Goal: Transaction & Acquisition: Purchase product/service

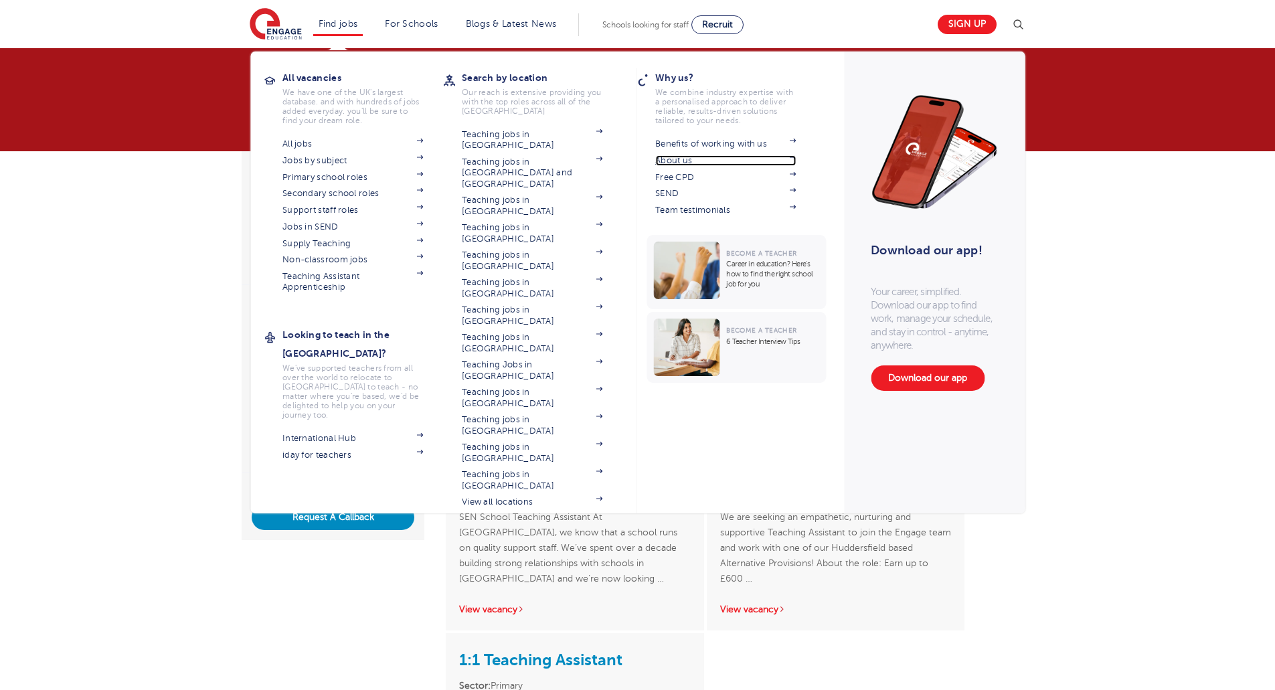
click at [687, 158] on link "About us" at bounding box center [725, 160] width 141 height 11
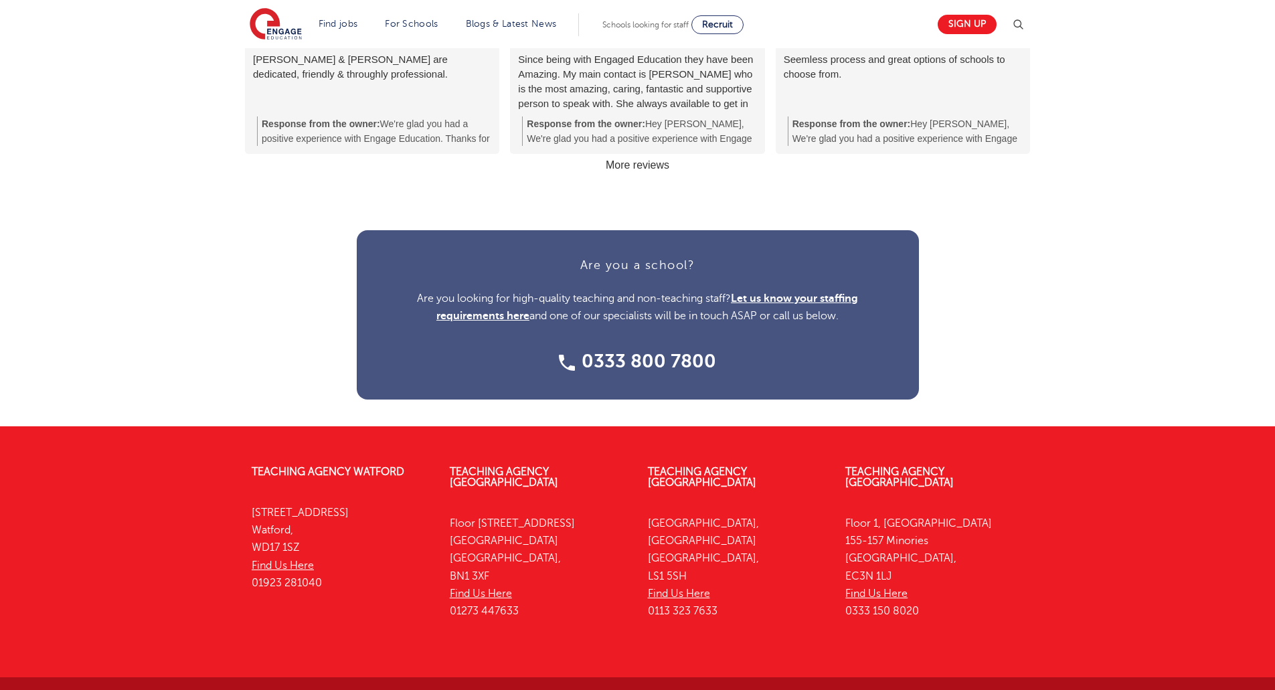
scroll to position [1621, 0]
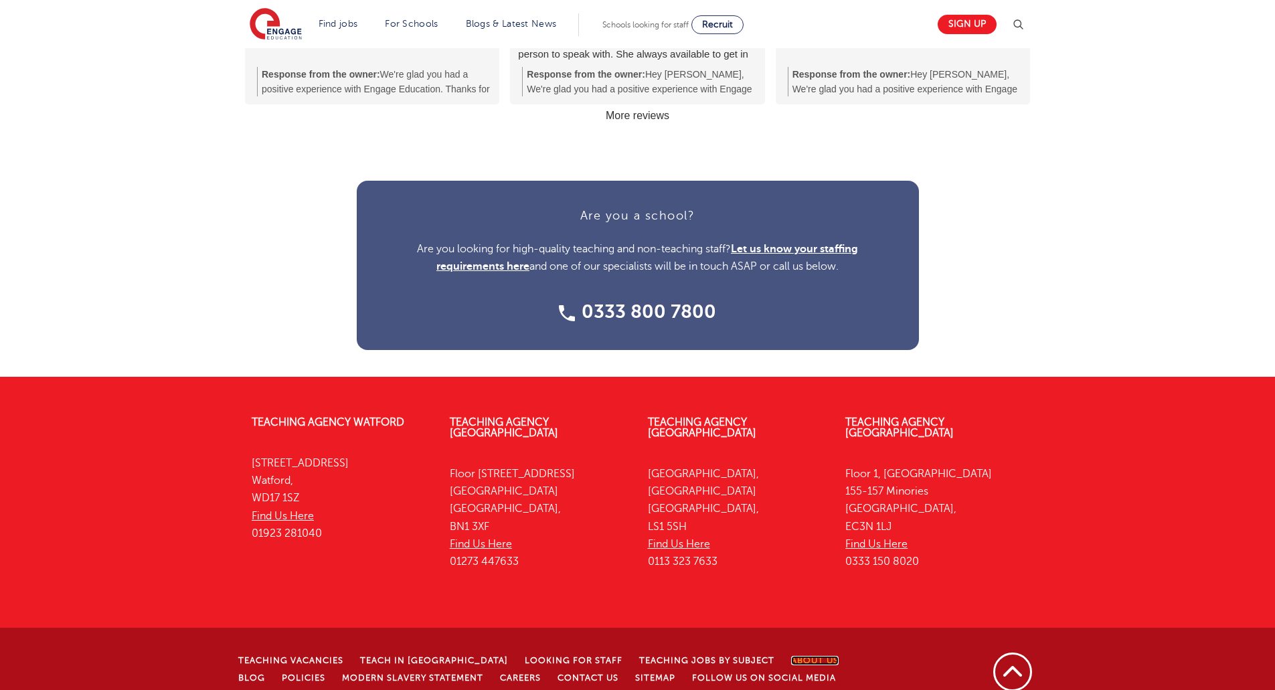
click at [791, 656] on link "About Us" at bounding box center [815, 660] width 48 height 9
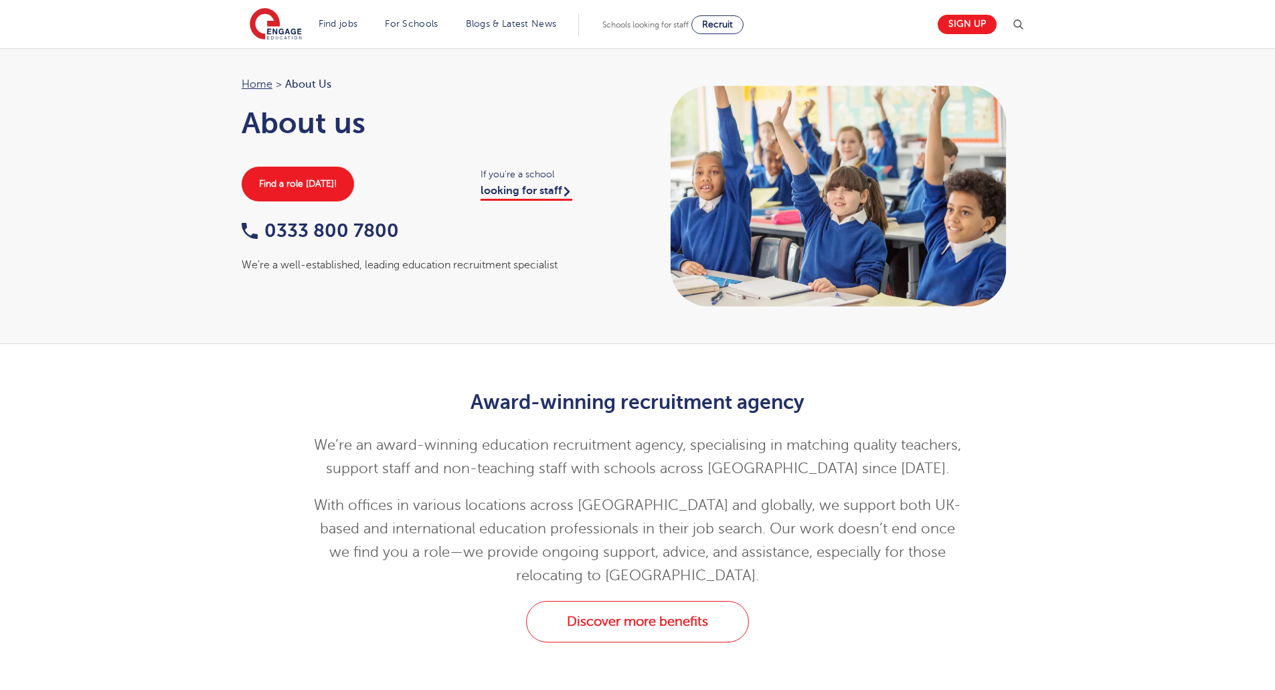
click at [38, 291] on div "Home > About Us About us Find a role today! If you're a school looking for staf…" at bounding box center [637, 196] width 1275 height 296
click at [511, 328] on div "Home > About Us About us Find a role today! If you're a school looking for staf…" at bounding box center [637, 196] width 1275 height 296
click at [262, 84] on link "Home" at bounding box center [257, 84] width 31 height 12
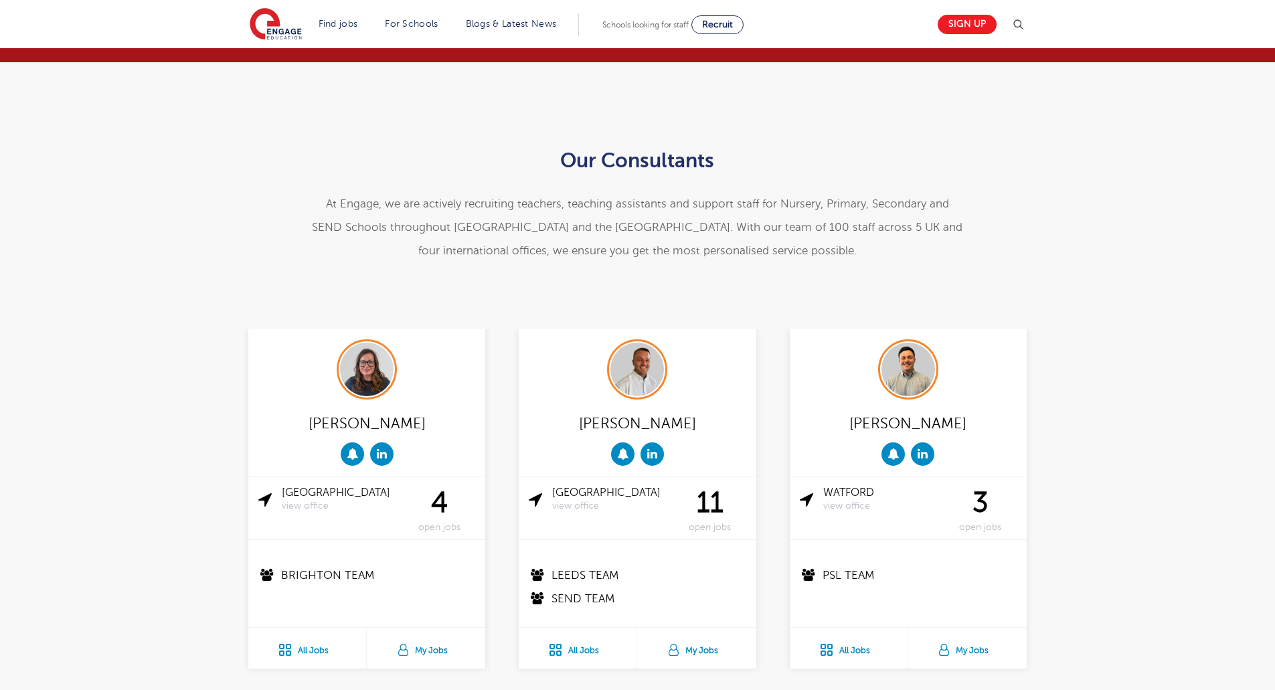
scroll to position [268, 0]
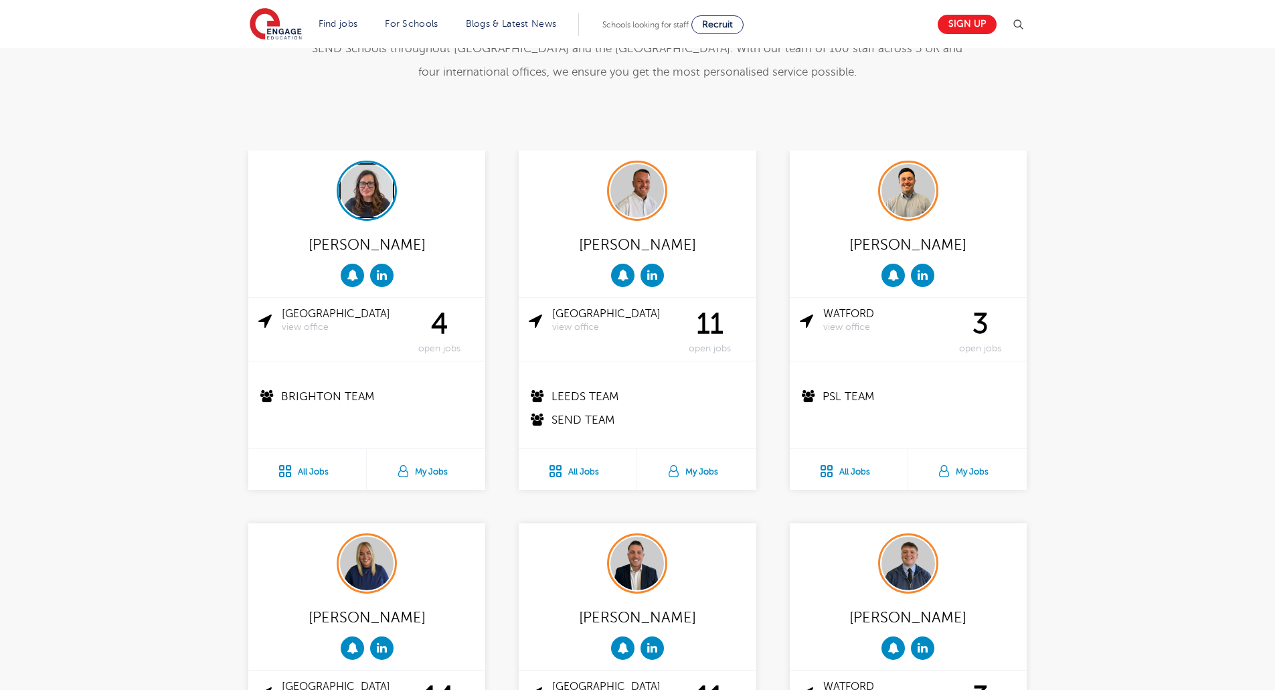
click at [353, 181] on img at bounding box center [367, 191] width 54 height 54
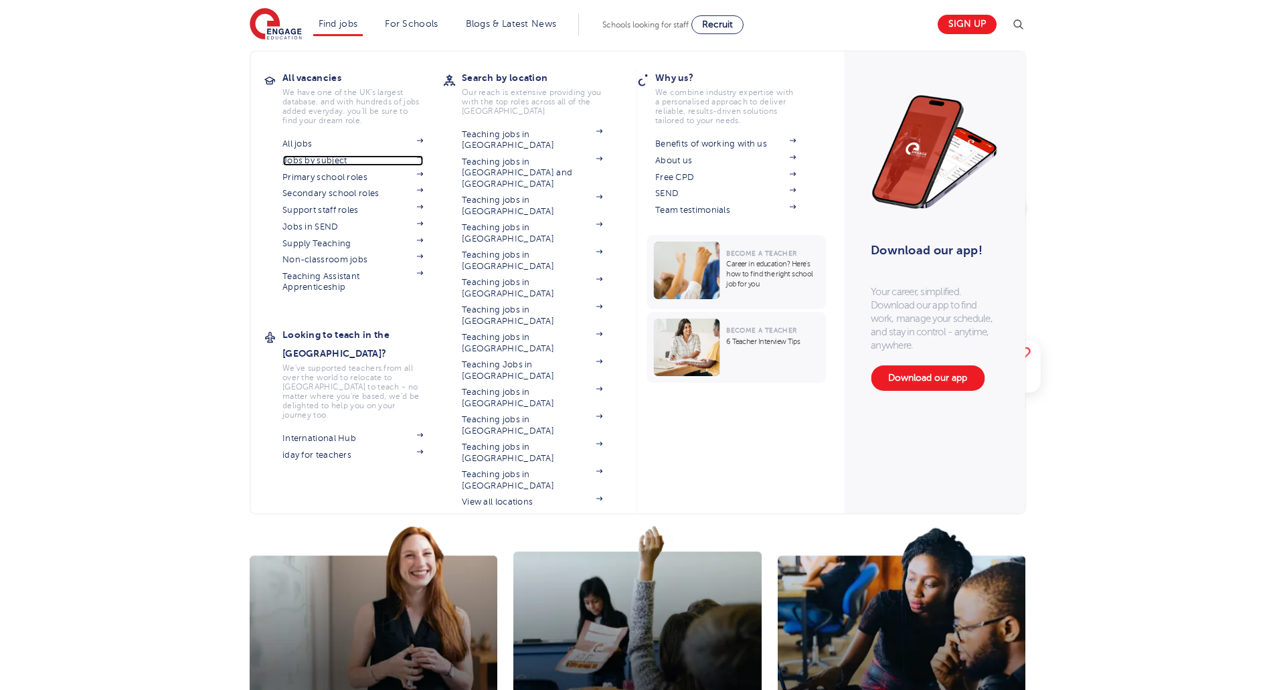
click at [326, 159] on link "Jobs by subject" at bounding box center [352, 160] width 141 height 11
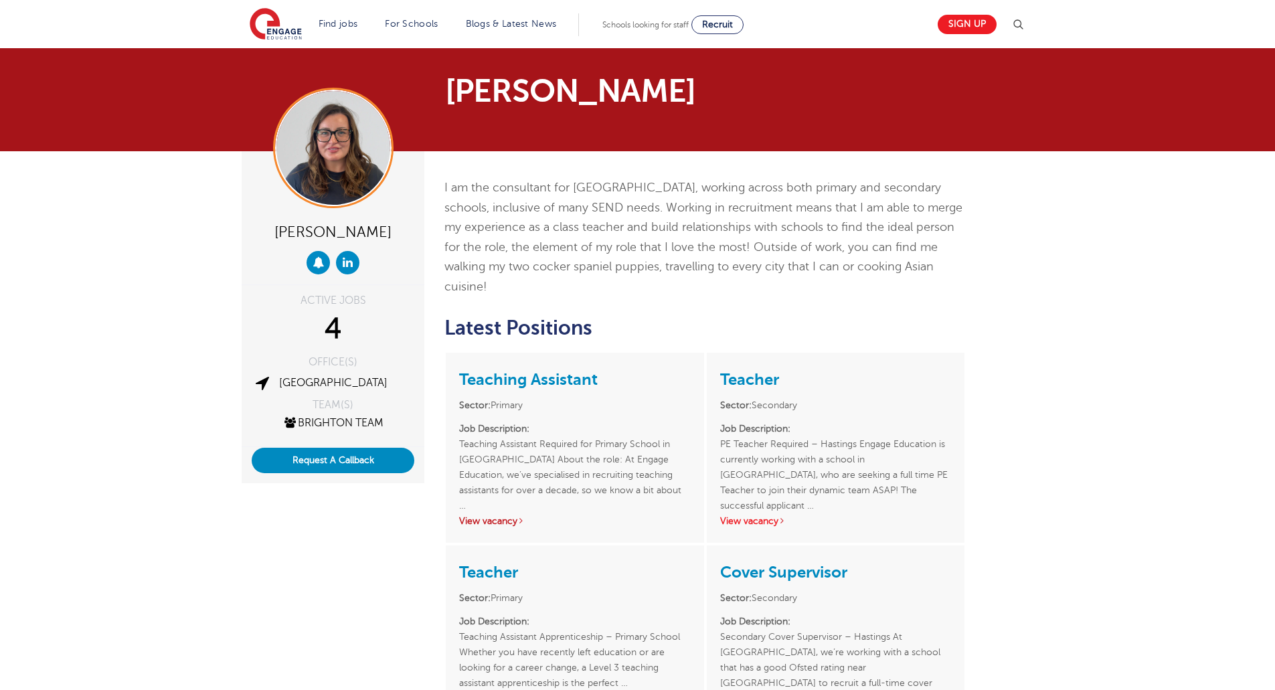
click at [481, 516] on link "View vacancy" at bounding box center [492, 521] width 66 height 10
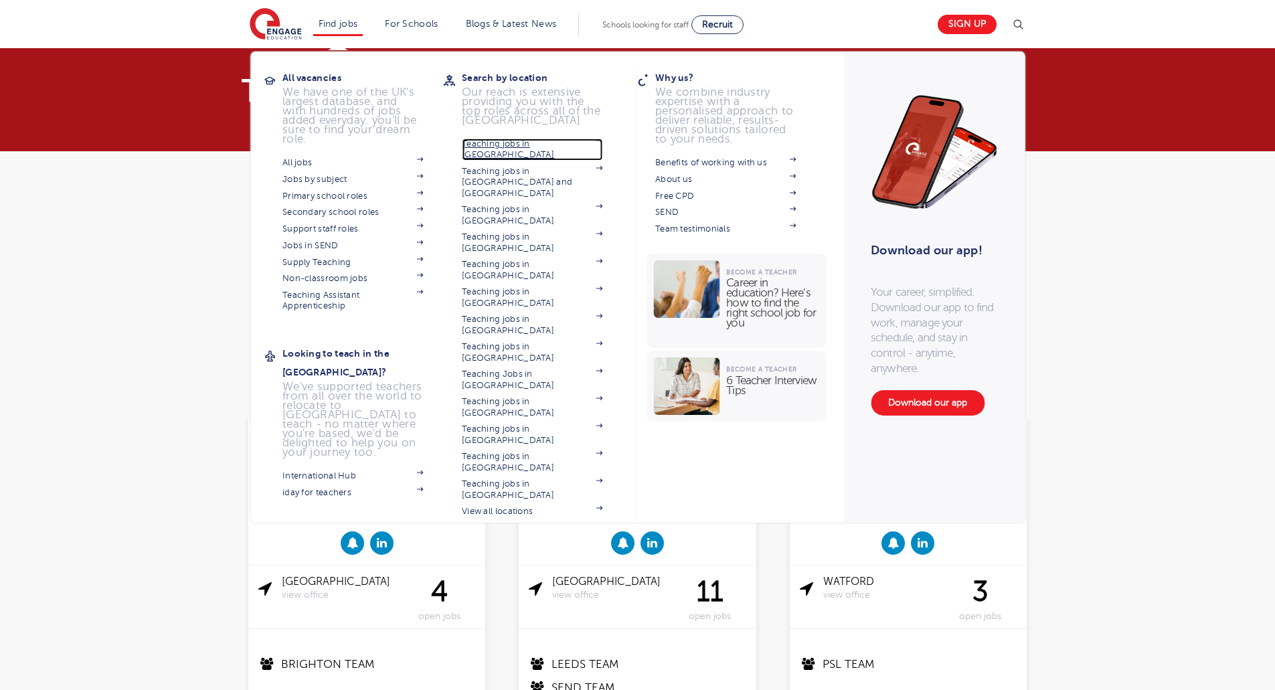
click at [514, 142] on link "Teaching jobs in [GEOGRAPHIC_DATA]" at bounding box center [532, 150] width 141 height 22
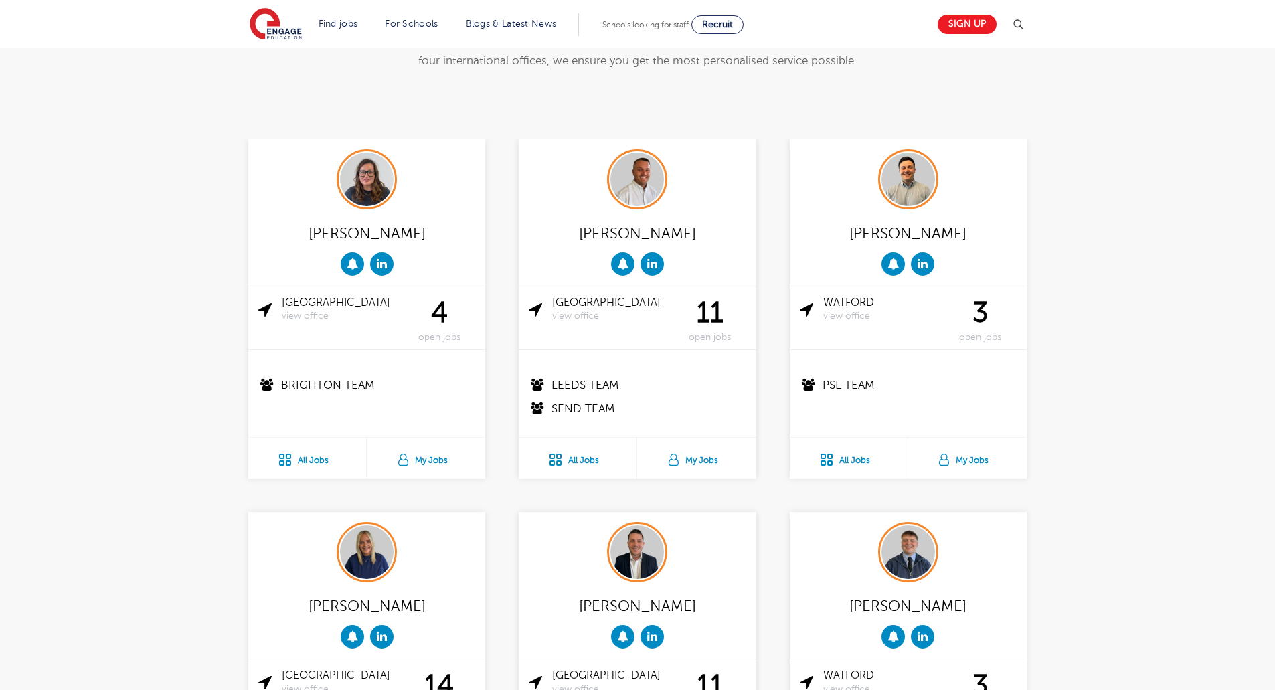
scroll to position [335, 0]
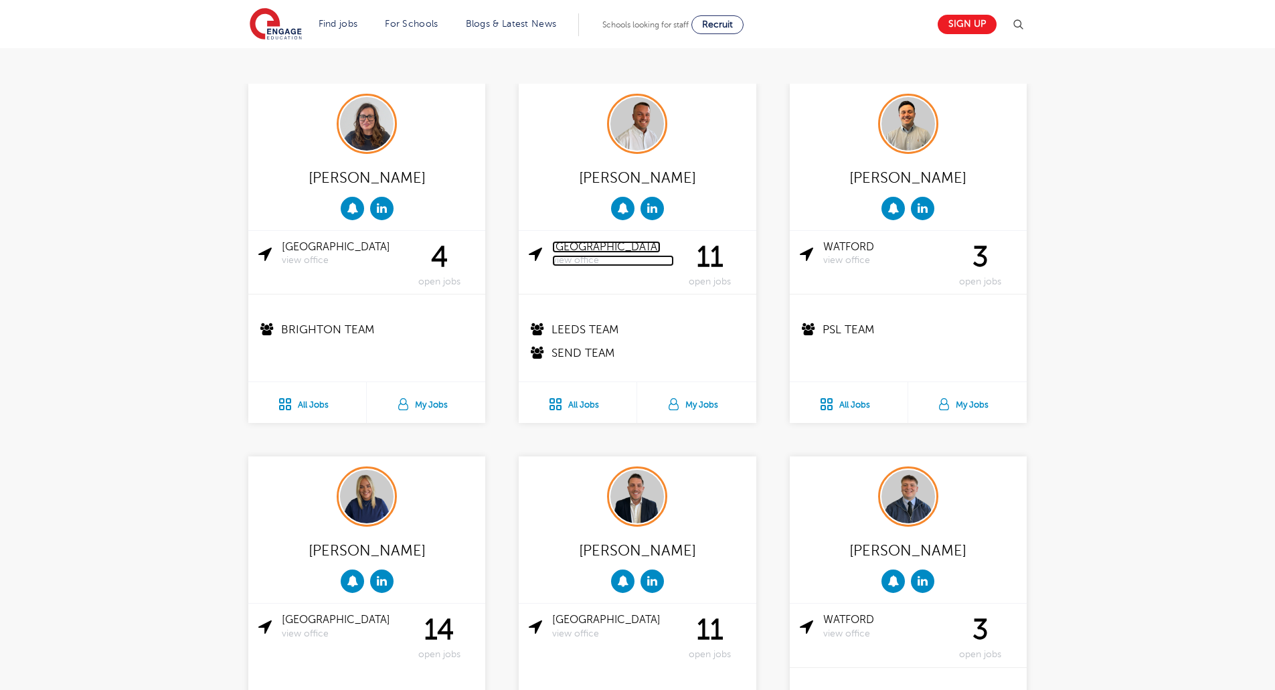
click at [570, 246] on link "Leeds view office" at bounding box center [612, 253] width 121 height 25
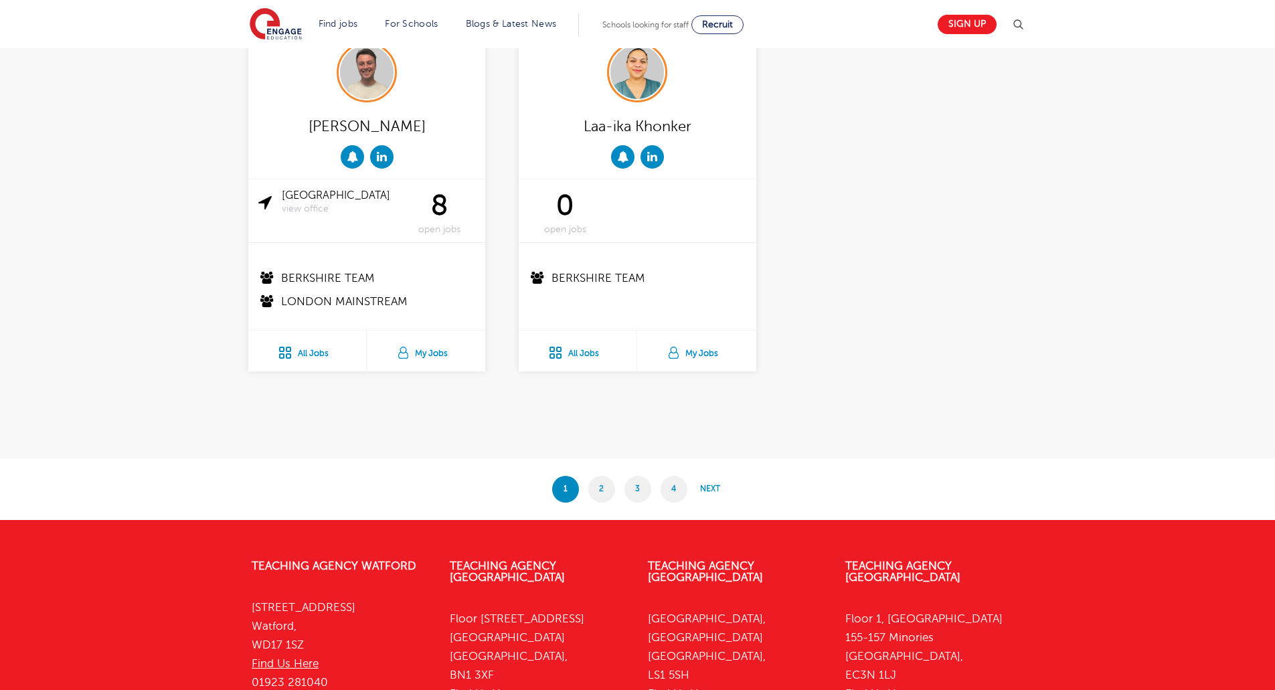
scroll to position [2543, 0]
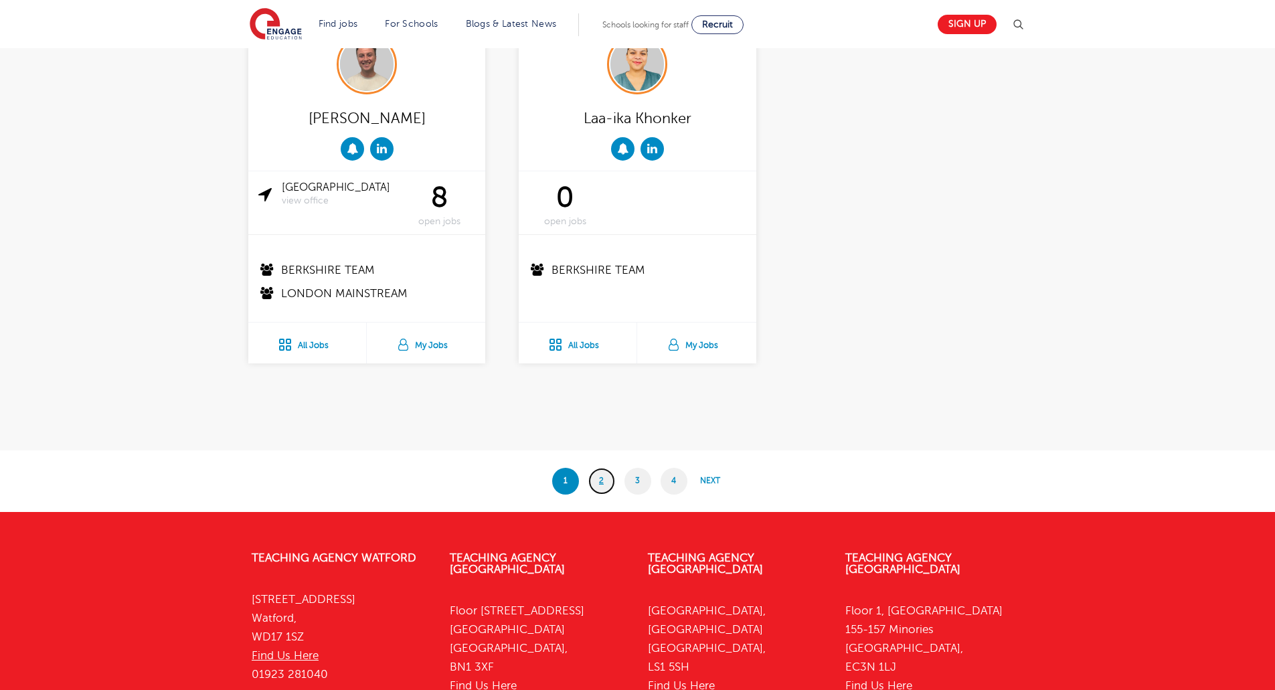
click at [604, 476] on link "2" at bounding box center [601, 481] width 27 height 27
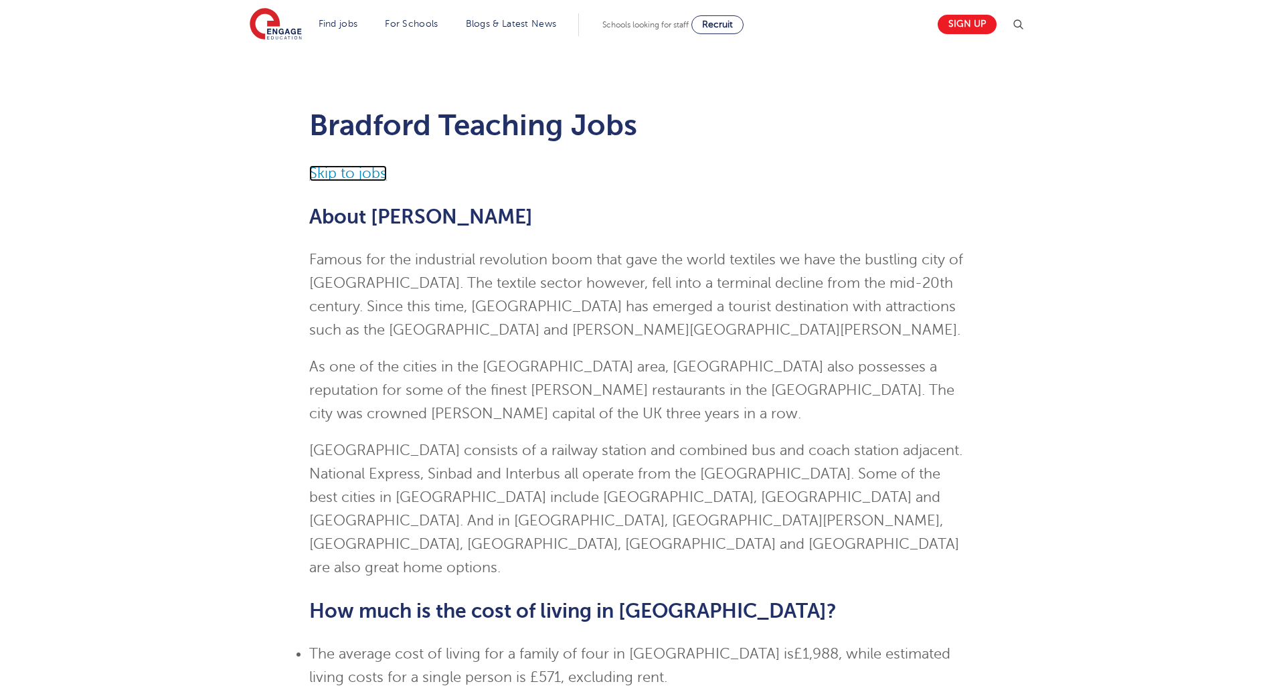
click at [369, 175] on link "Skip to jobs" at bounding box center [348, 173] width 78 height 16
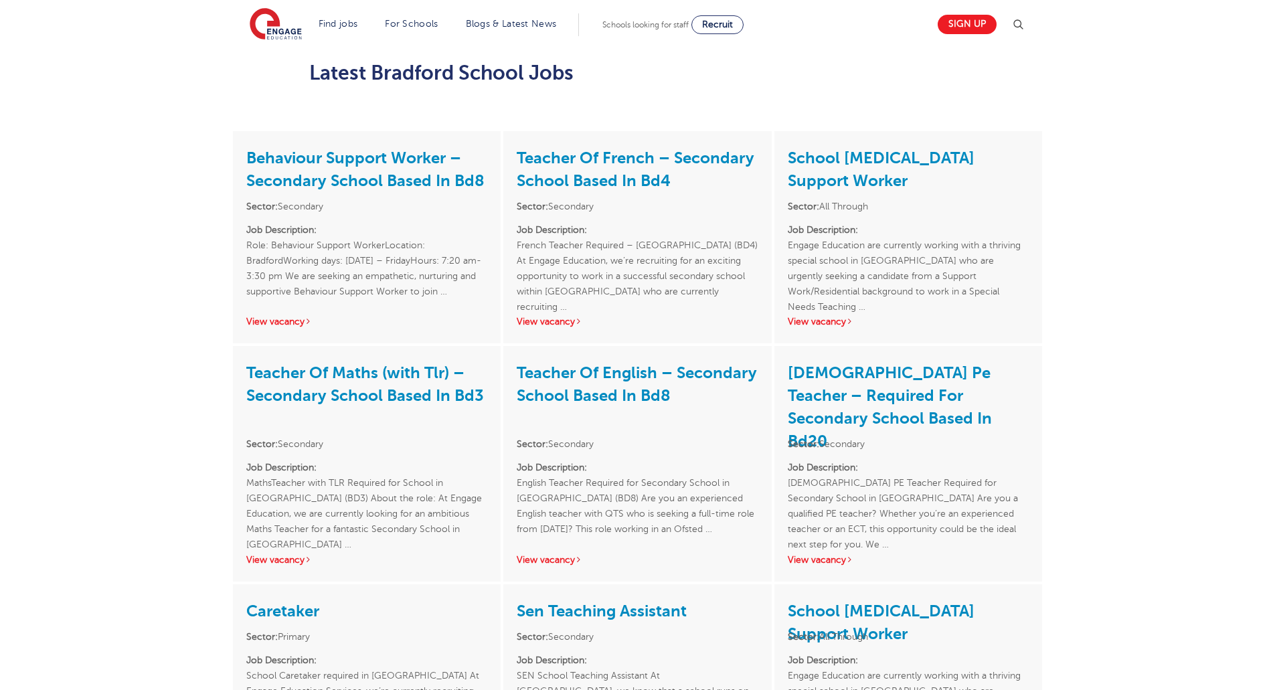
scroll to position [1709, 0]
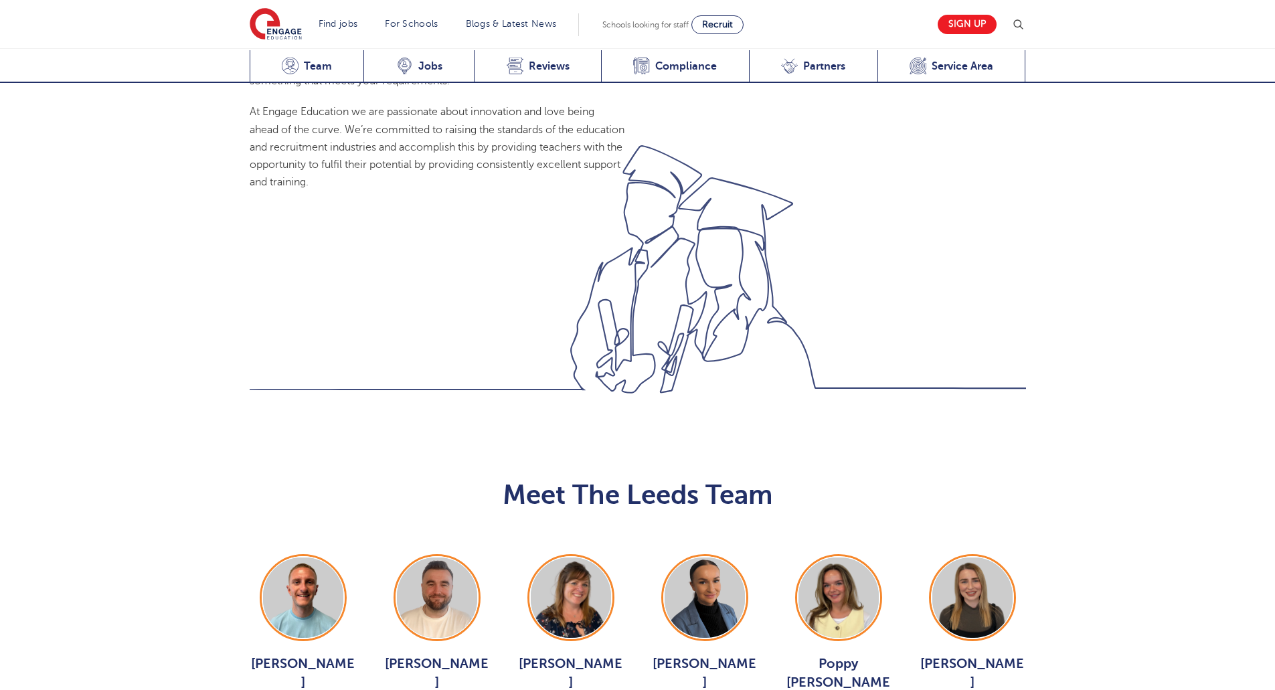
scroll to position [1204, 0]
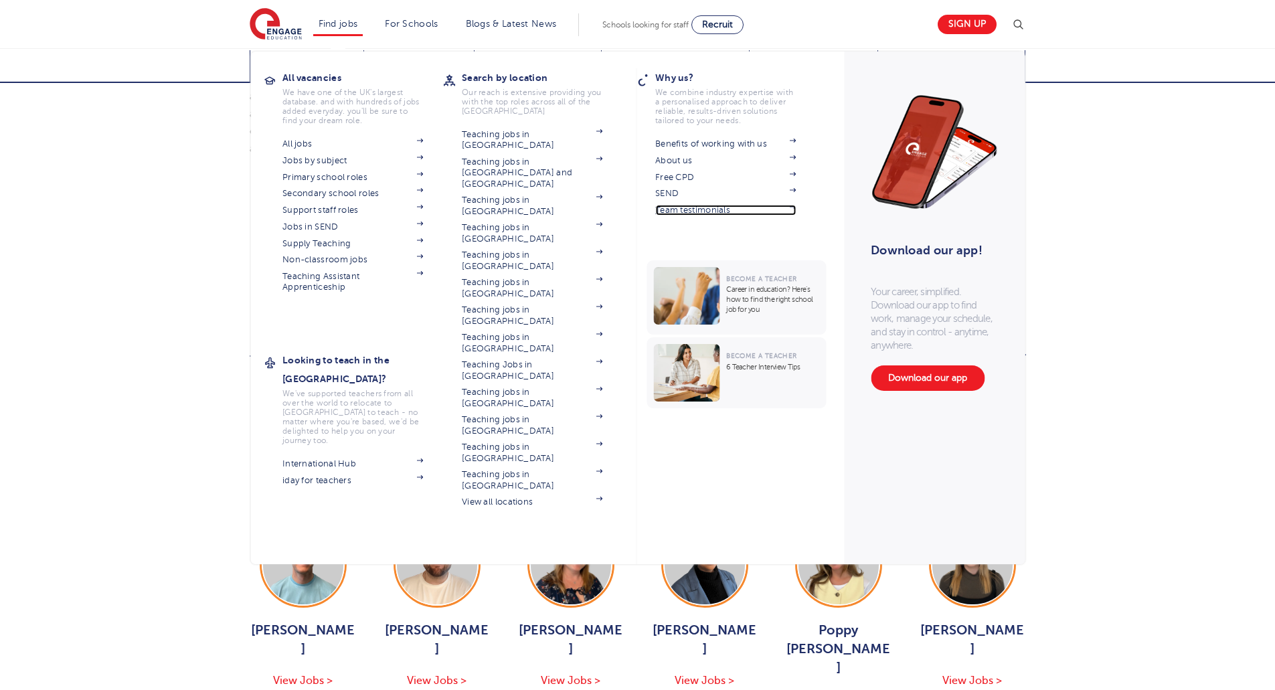
click at [706, 209] on link "Team testimonials" at bounding box center [725, 210] width 141 height 11
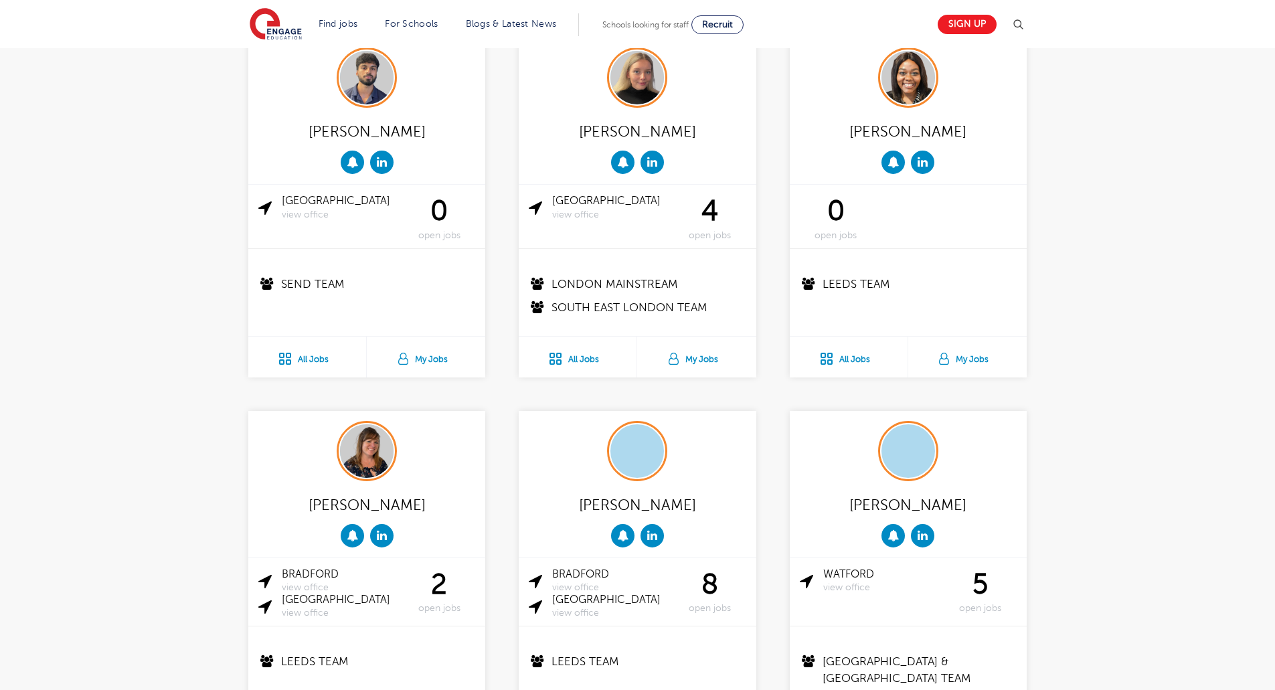
scroll to position [804, 0]
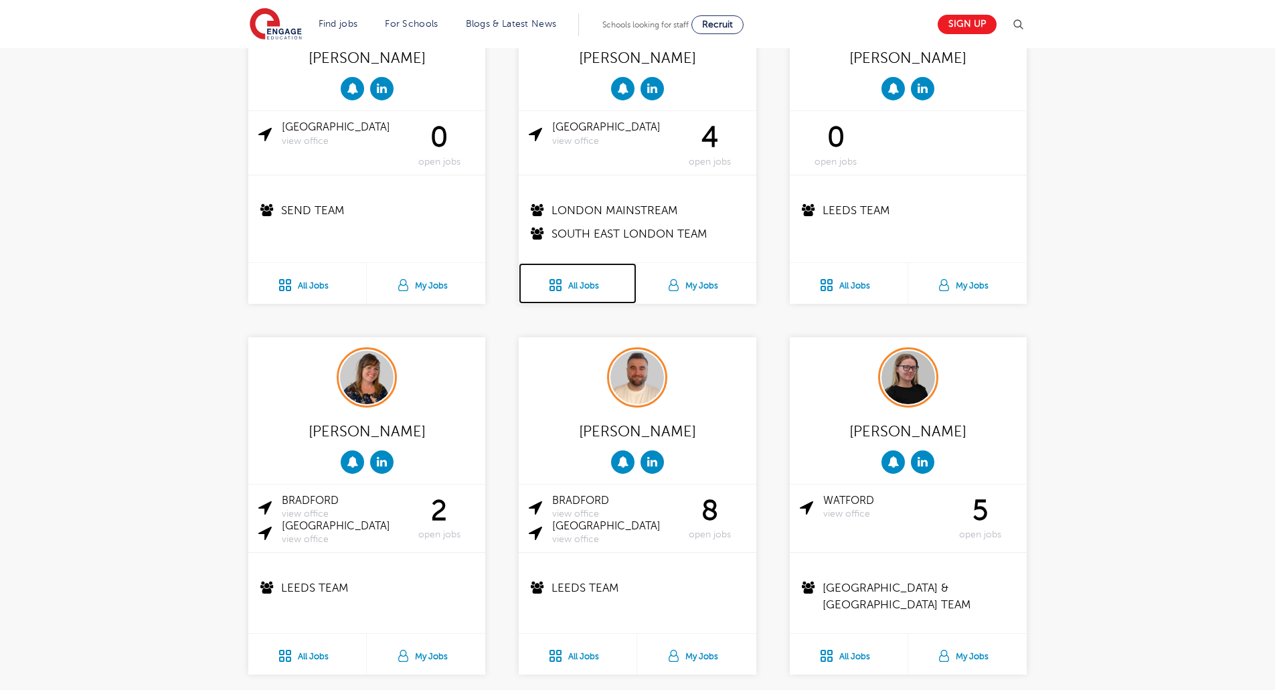
click at [579, 282] on link "All Jobs" at bounding box center [578, 283] width 118 height 41
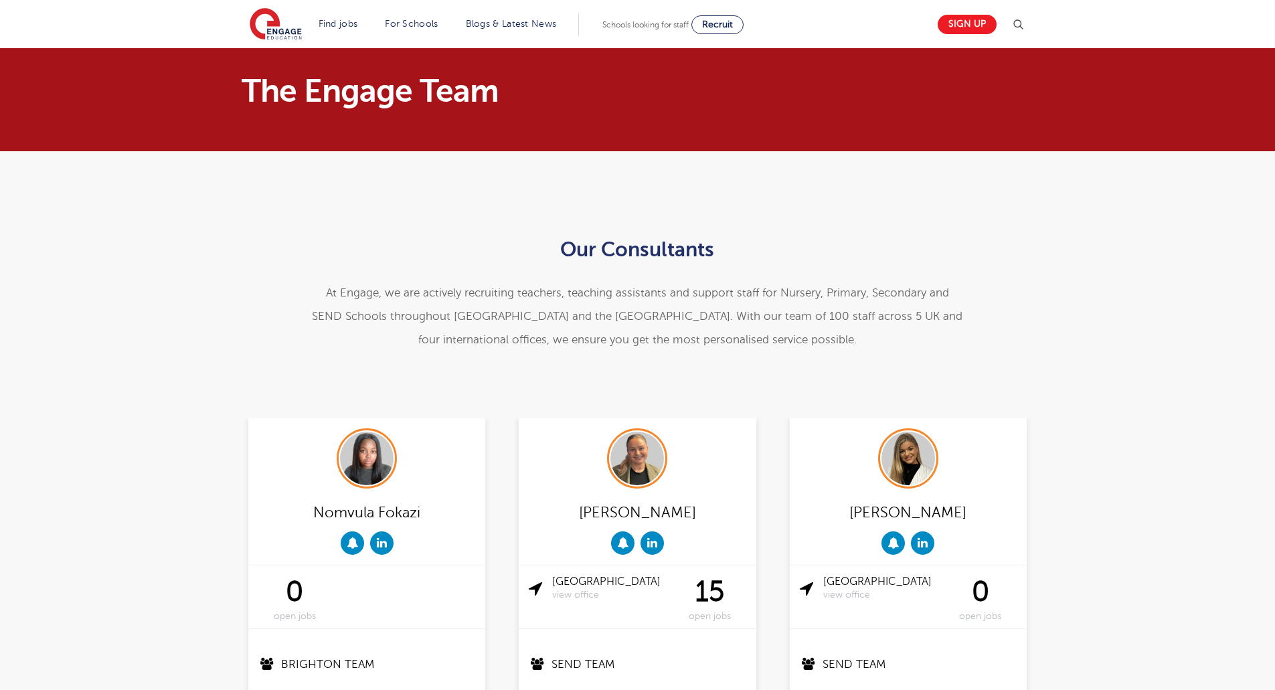
click at [1040, 363] on div "Our Consultants At [GEOGRAPHIC_DATA], w e are actively recruiting teachers, tea…" at bounding box center [638, 291] width 812 height 147
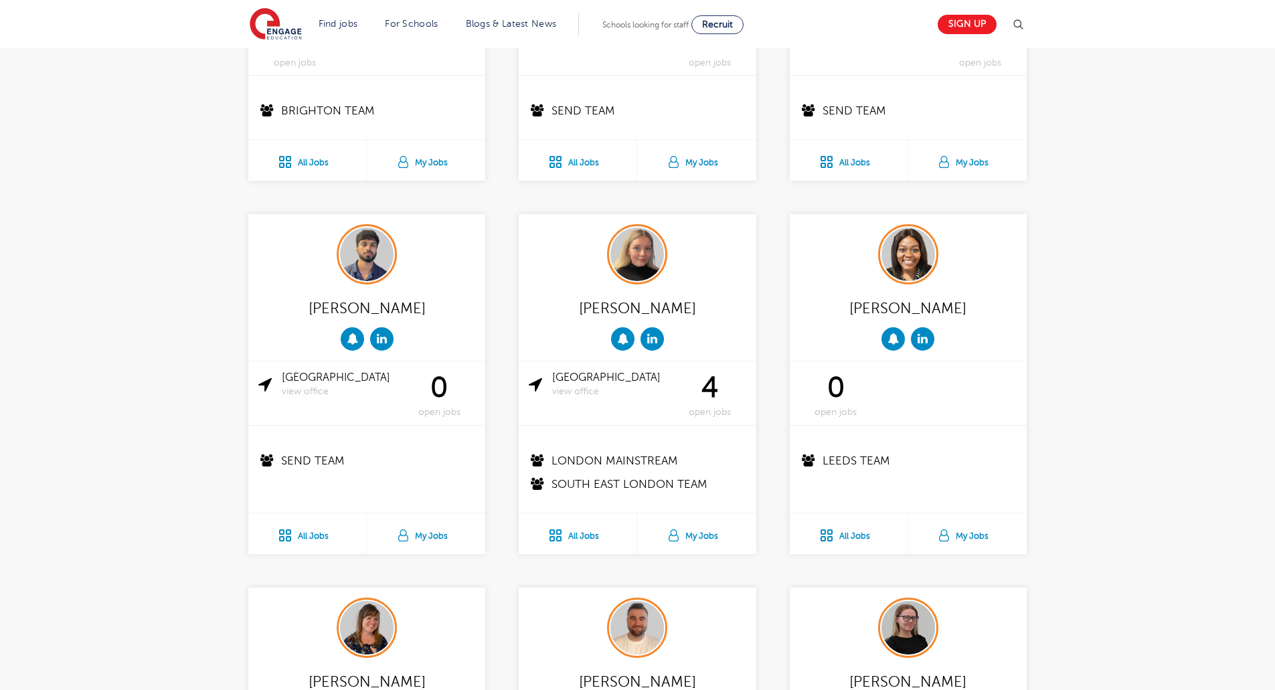
scroll to position [669, 0]
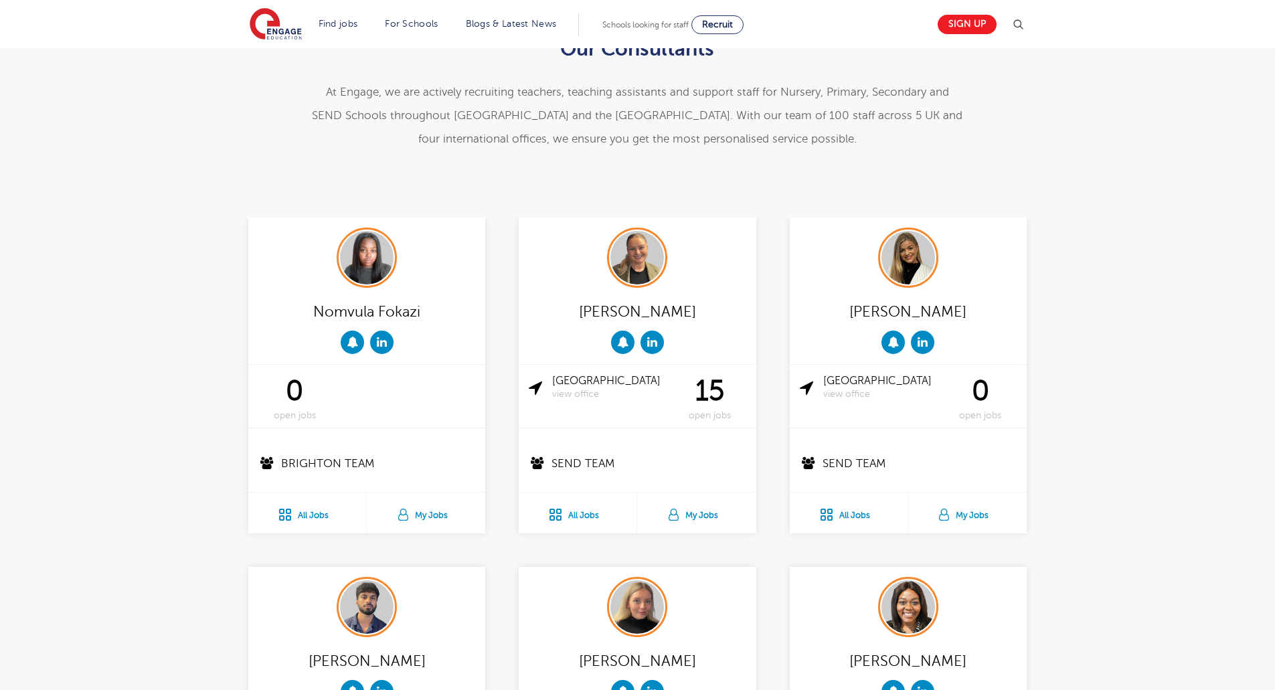
scroll to position [0, 0]
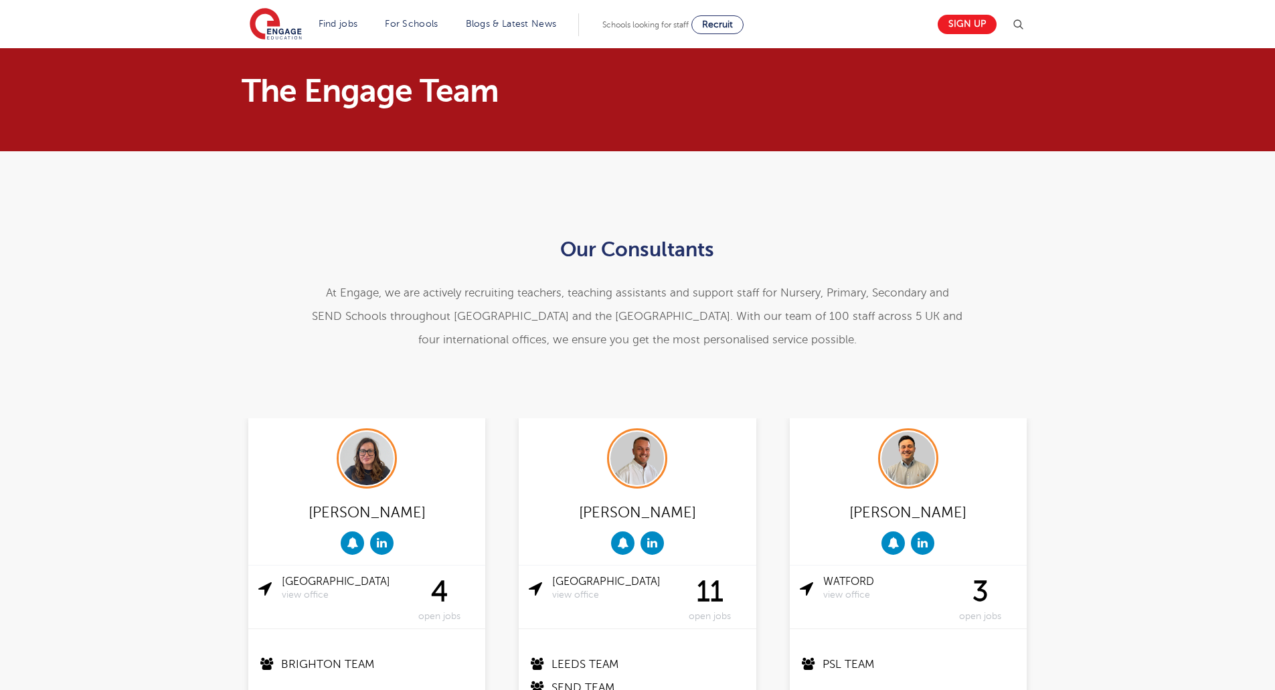
click at [167, 234] on div "Our Consultants At [GEOGRAPHIC_DATA], w e are actively recruiting teachers, tea…" at bounding box center [637, 284] width 1275 height 267
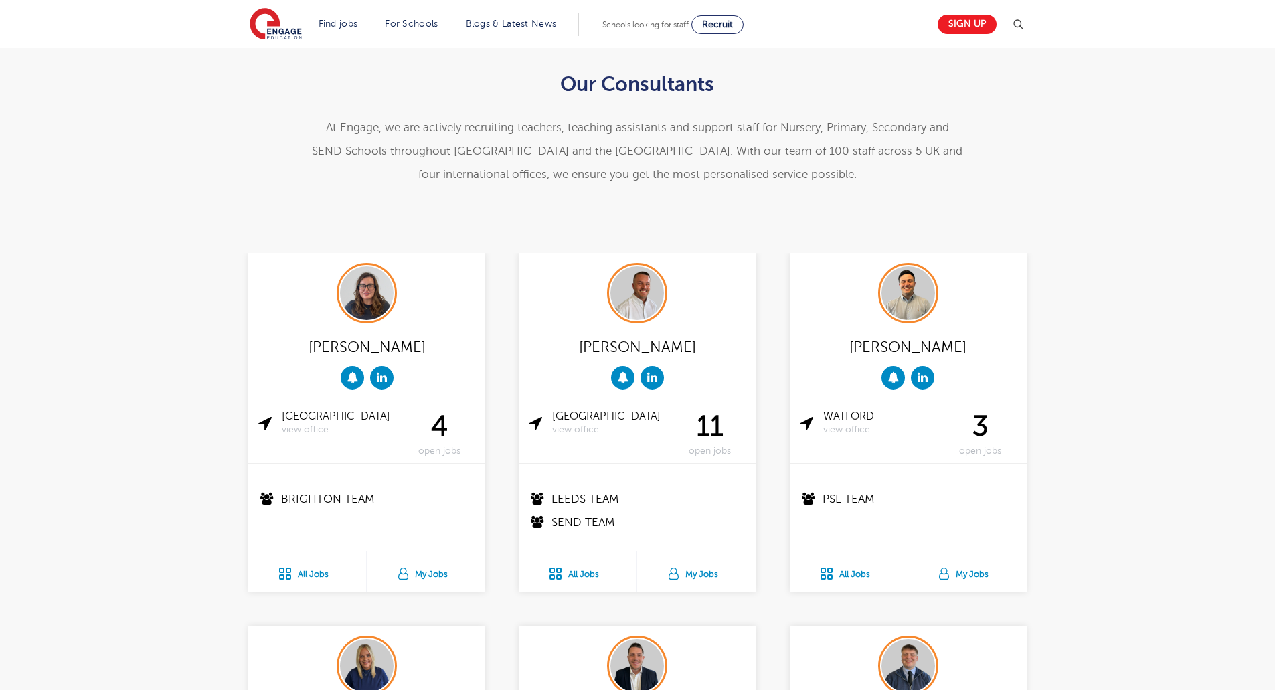
scroll to position [201, 0]
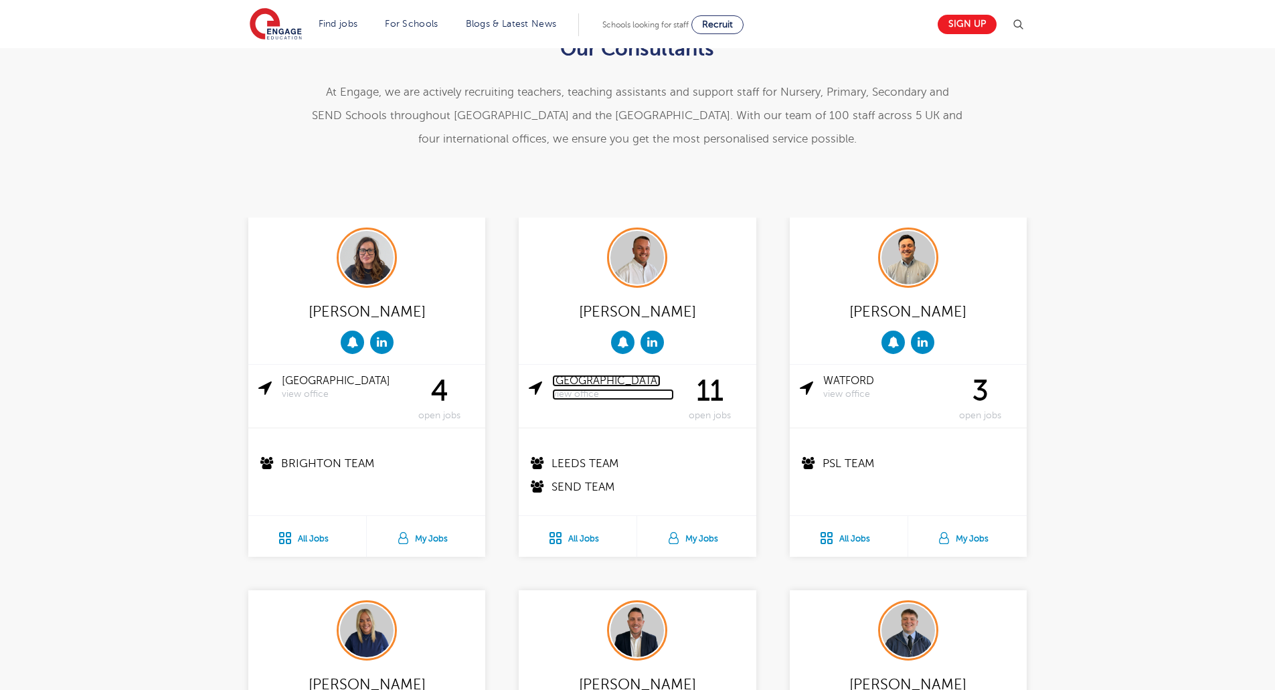
click at [565, 384] on link "Leeds view office" at bounding box center [612, 387] width 121 height 25
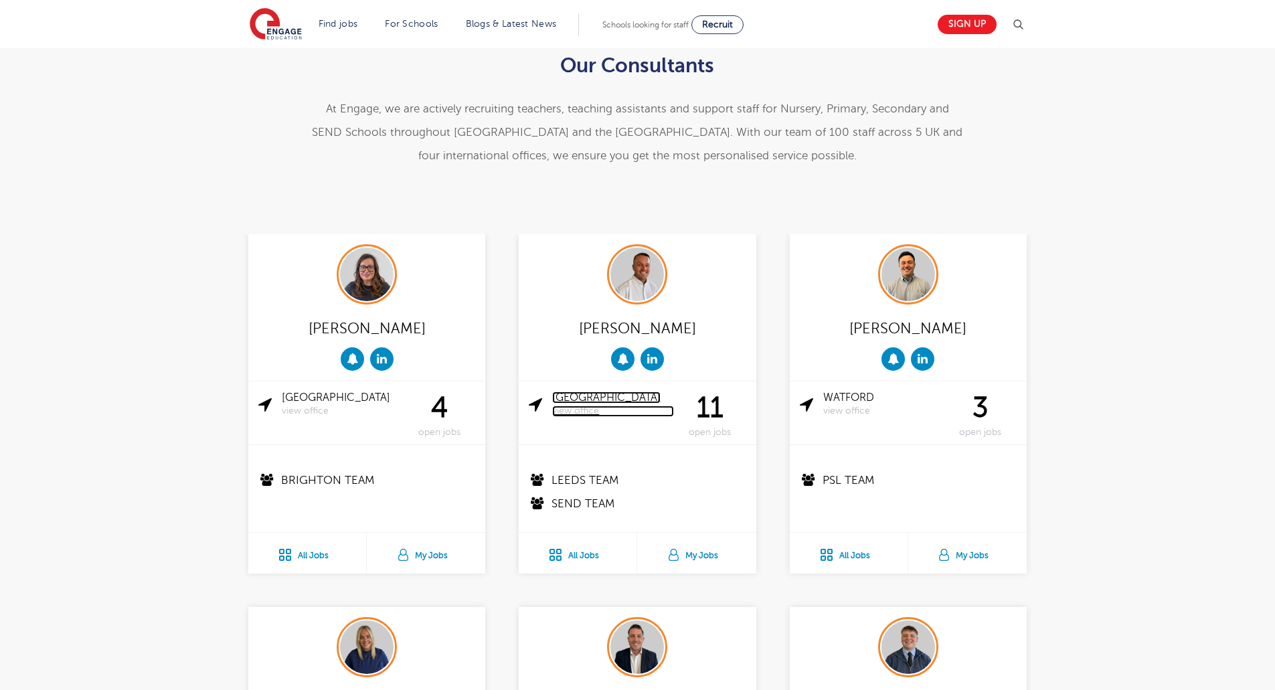
scroll to position [134, 0]
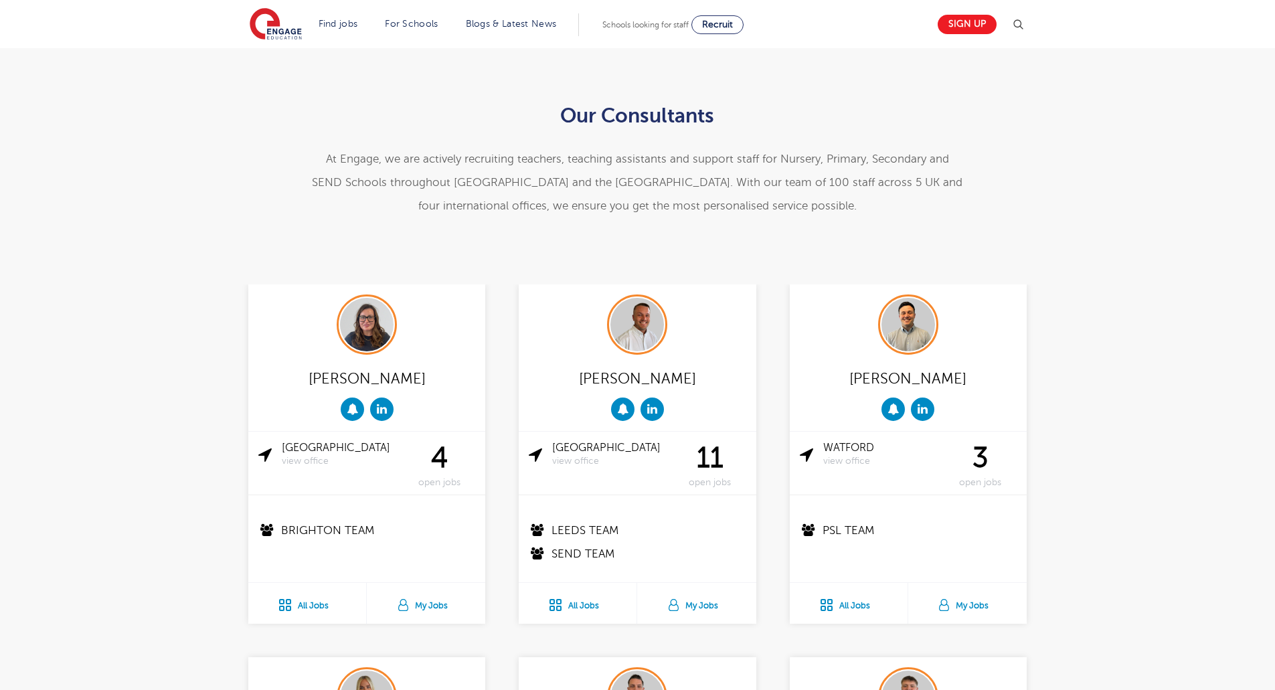
click at [543, 529] on icon at bounding box center [537, 530] width 13 height 12
drag, startPoint x: 572, startPoint y: 528, endPoint x: 613, endPoint y: 527, distance: 40.8
click at [612, 527] on p "Leeds Team" at bounding box center [638, 530] width 219 height 17
click at [537, 528] on icon at bounding box center [537, 530] width 13 height 12
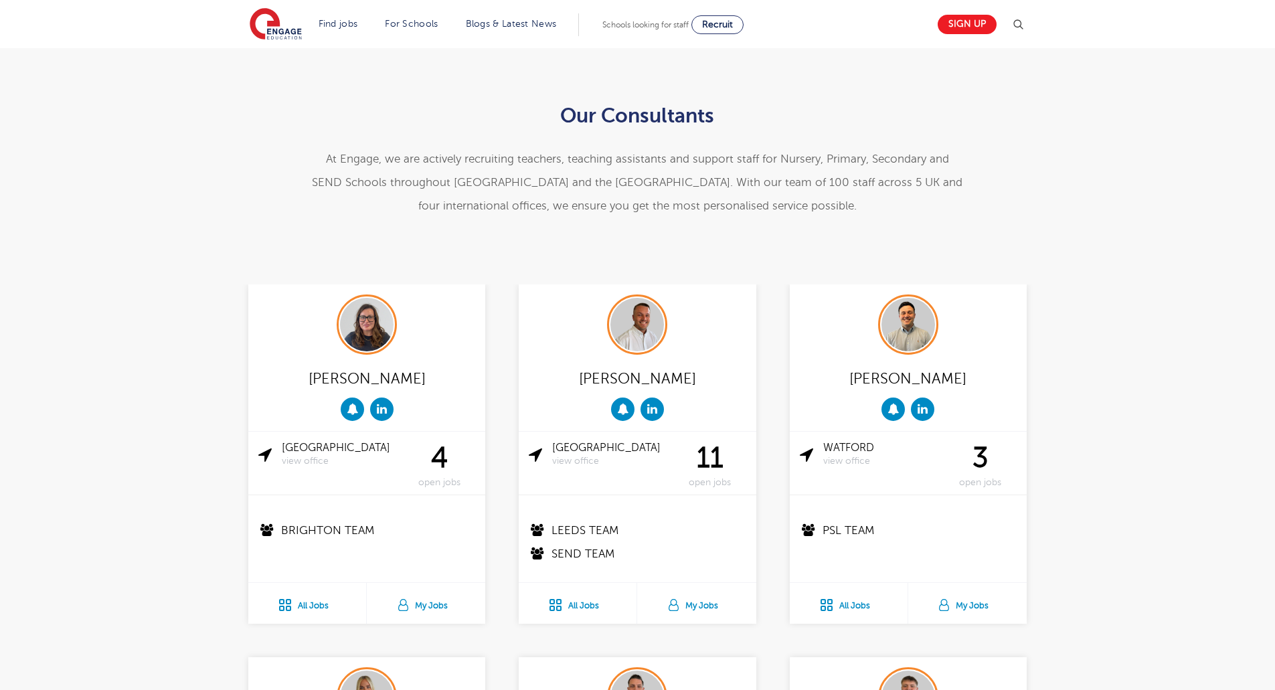
click at [350, 526] on p "Brighton Team" at bounding box center [367, 530] width 219 height 17
click at [326, 529] on p "Brighton Team" at bounding box center [367, 530] width 219 height 17
click at [540, 528] on icon at bounding box center [537, 530] width 13 height 12
drag, startPoint x: 618, startPoint y: 531, endPoint x: 556, endPoint y: 526, distance: 61.7
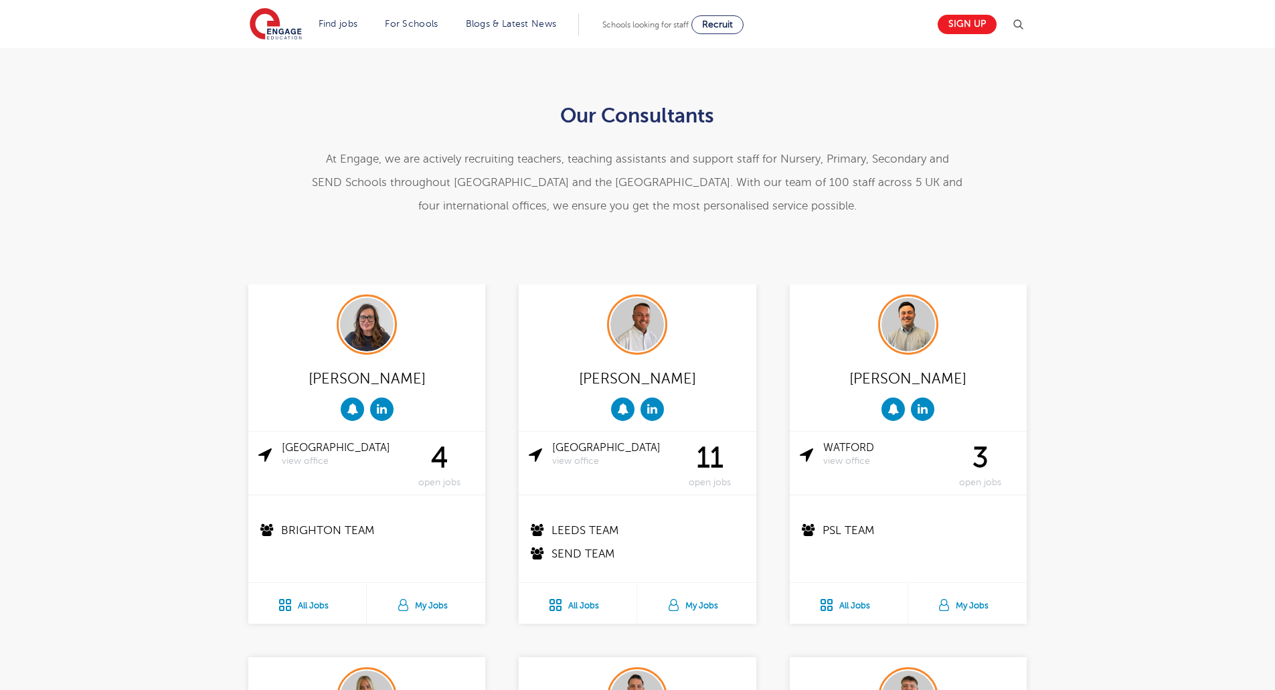
click at [556, 526] on p "Leeds Team" at bounding box center [638, 530] width 219 height 17
click at [565, 529] on p "Leeds Team" at bounding box center [638, 530] width 219 height 17
drag, startPoint x: 552, startPoint y: 551, endPoint x: 622, endPoint y: 555, distance: 70.4
click at [622, 555] on p "SEND Team" at bounding box center [638, 553] width 219 height 17
click at [611, 555] on p "SEND Team" at bounding box center [638, 553] width 219 height 17
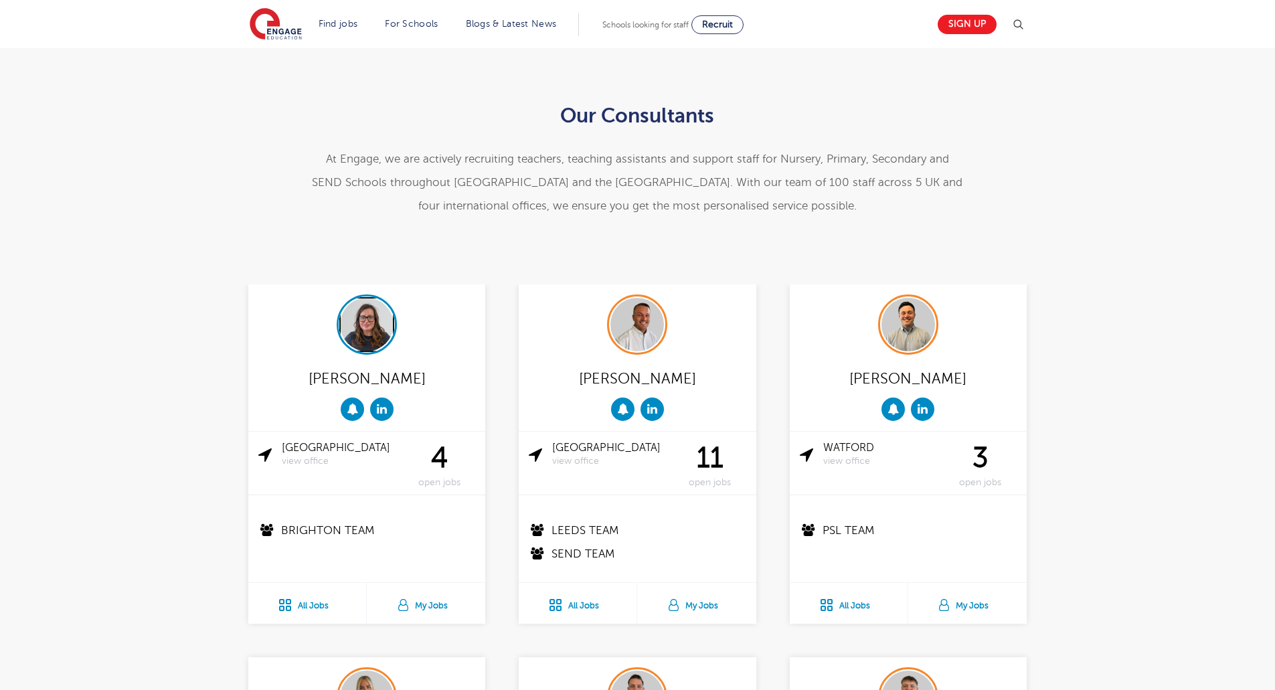
click at [353, 338] on img at bounding box center [367, 325] width 54 height 54
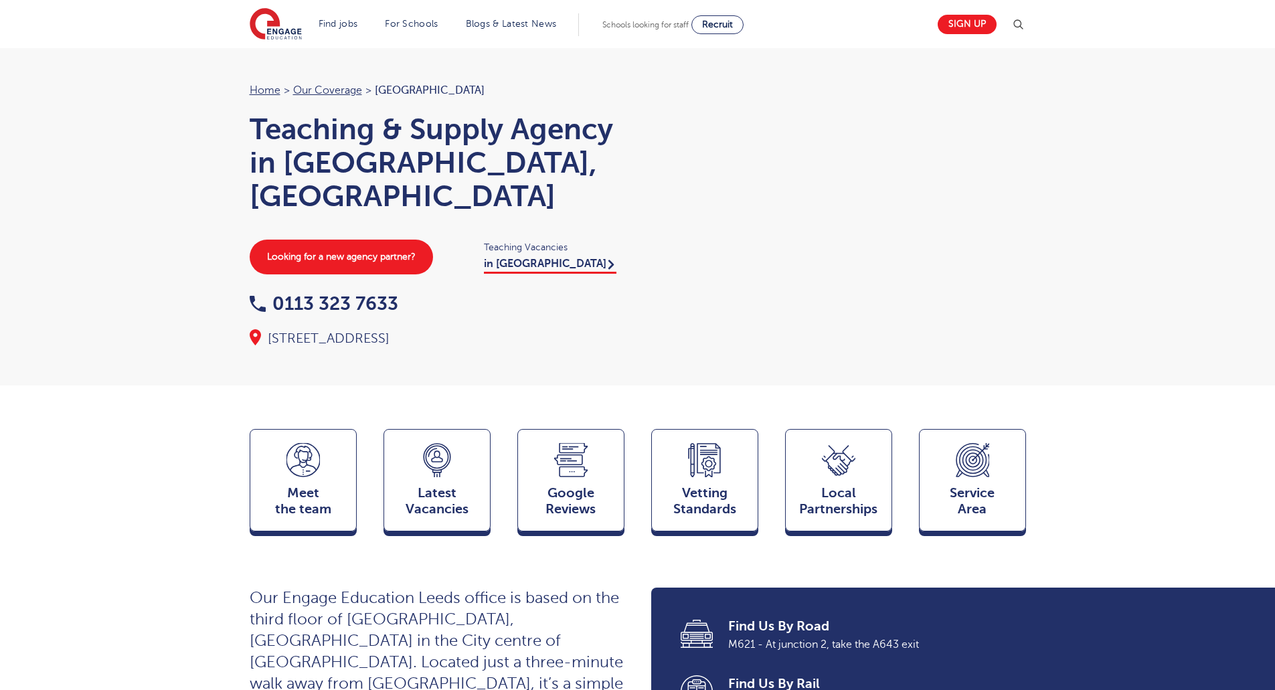
drag, startPoint x: 0, startPoint y: 0, endPoint x: 565, endPoint y: 384, distance: 683.5
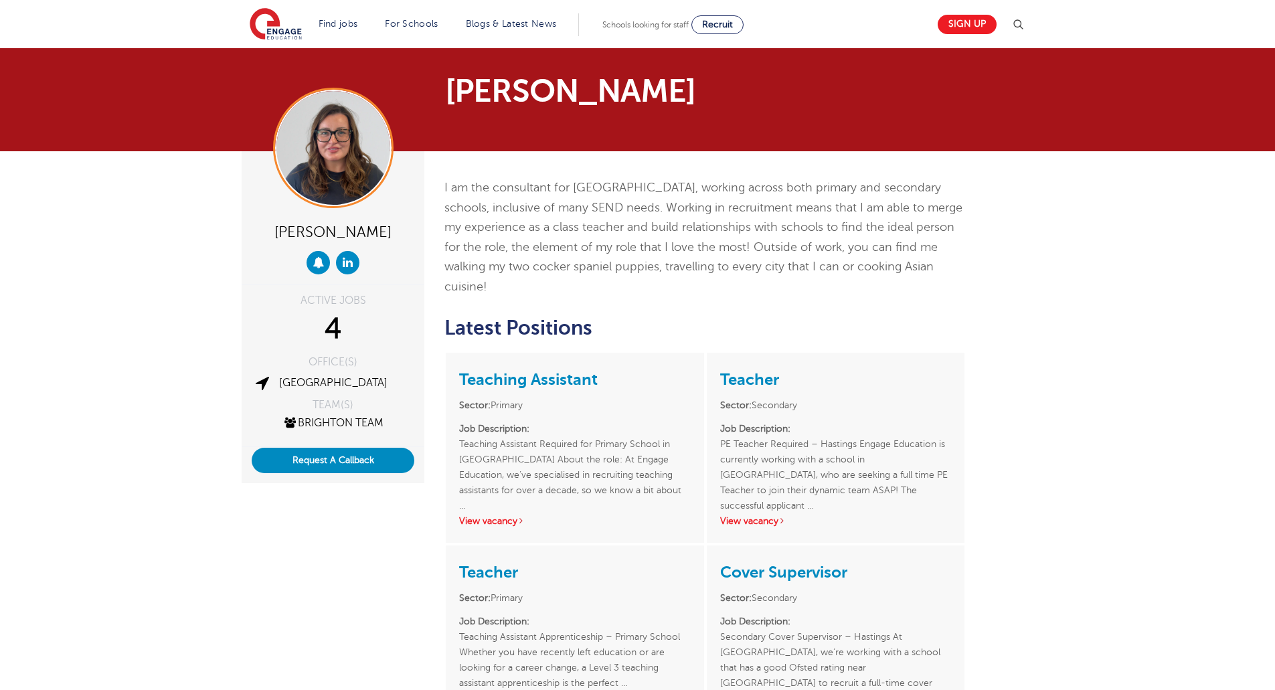
drag, startPoint x: 1081, startPoint y: 490, endPoint x: 1028, endPoint y: 476, distance: 54.5
click at [1081, 490] on div "[PERSON_NAME] ACTIVE JOBS 4 OFFICE(S) [GEOGRAPHIC_DATA] TEAM(S)" at bounding box center [637, 504] width 1275 height 707
click at [531, 370] on link "Teaching Assistant" at bounding box center [528, 379] width 139 height 19
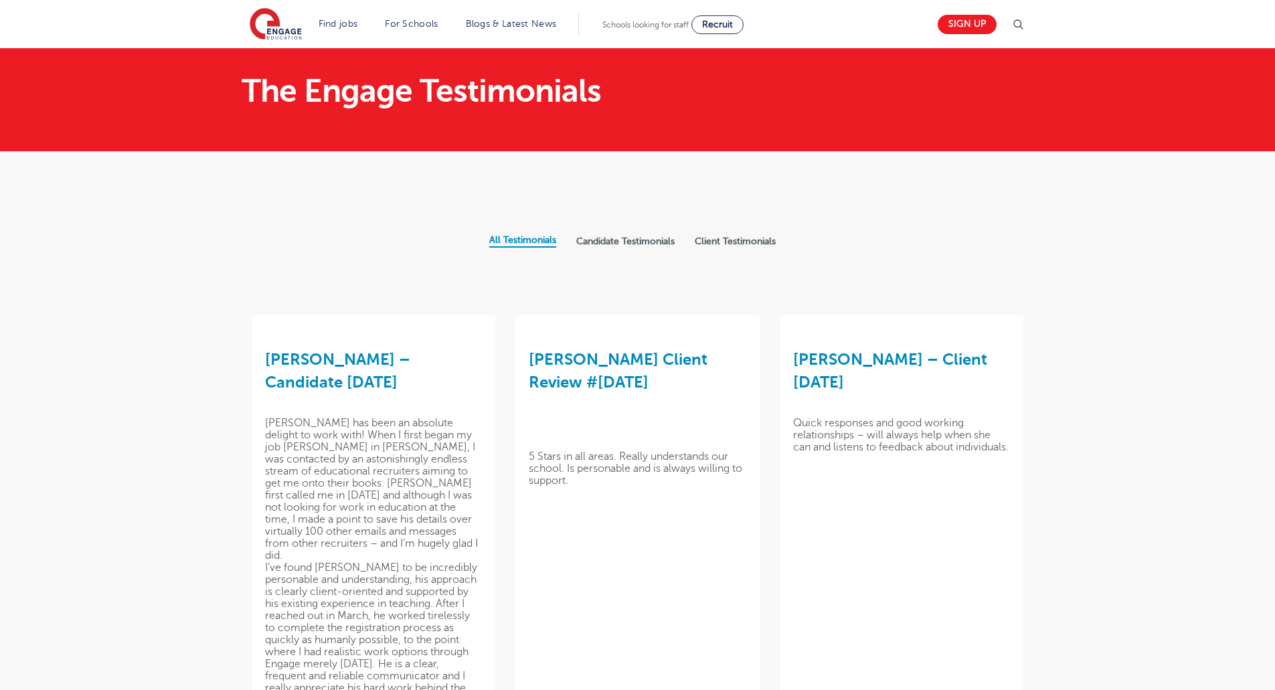
click at [733, 237] on label "Client Testimonials" at bounding box center [735, 242] width 81 height 12
click at [0, 0] on input "Client Testimonials" at bounding box center [0, 0] width 0 height 0
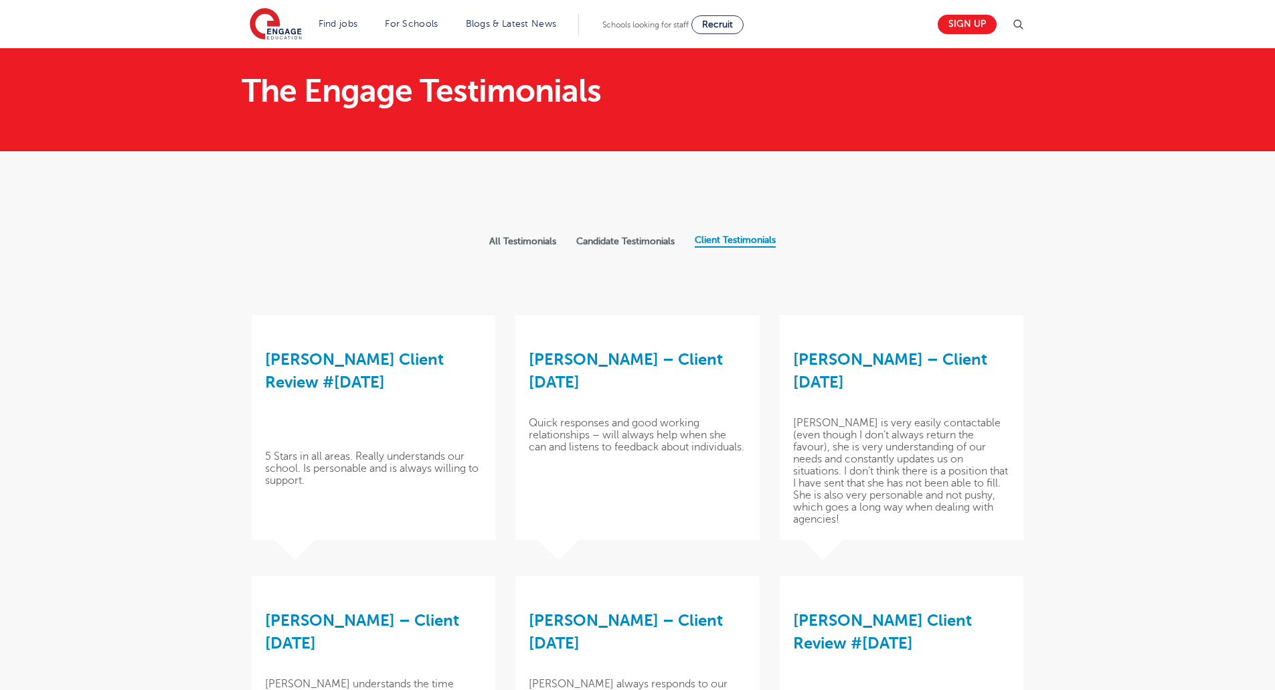
click at [623, 241] on label "Candidate Testimonials" at bounding box center [625, 242] width 98 height 12
click at [0, 0] on input "Candidate Testimonials" at bounding box center [0, 0] width 0 height 0
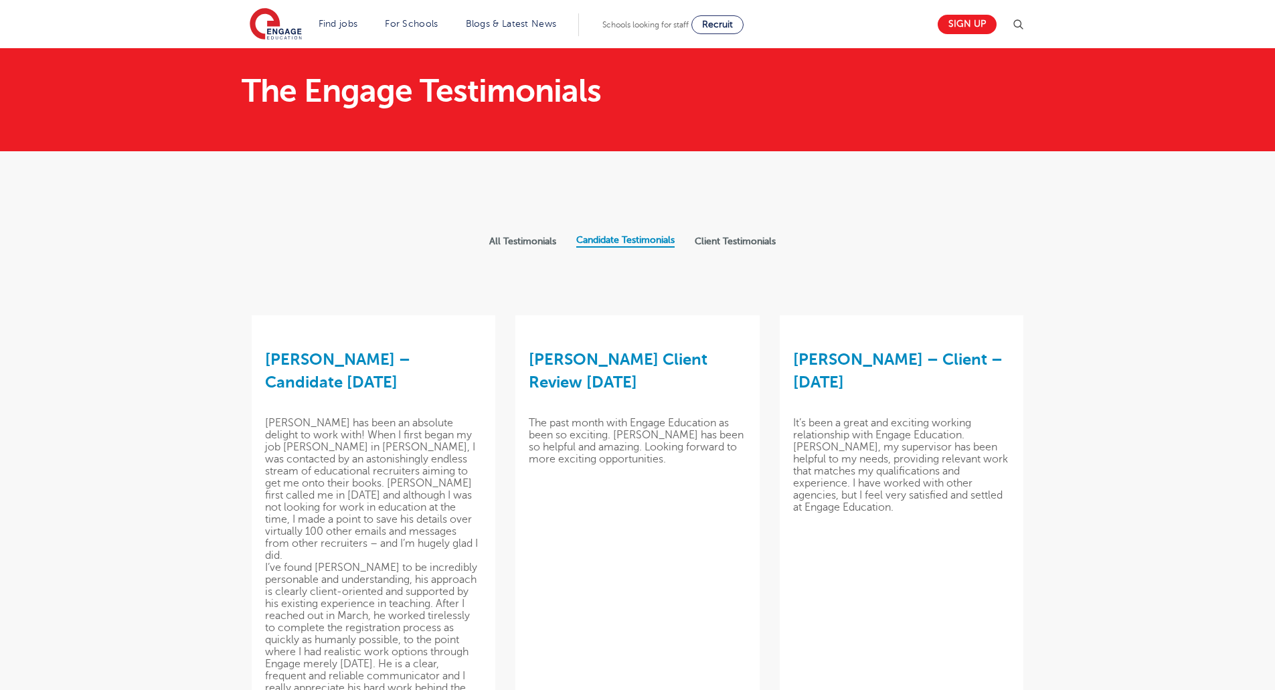
click at [734, 240] on label "Client Testimonials" at bounding box center [735, 242] width 81 height 12
click at [0, 0] on input "Client Testimonials" at bounding box center [0, 0] width 0 height 0
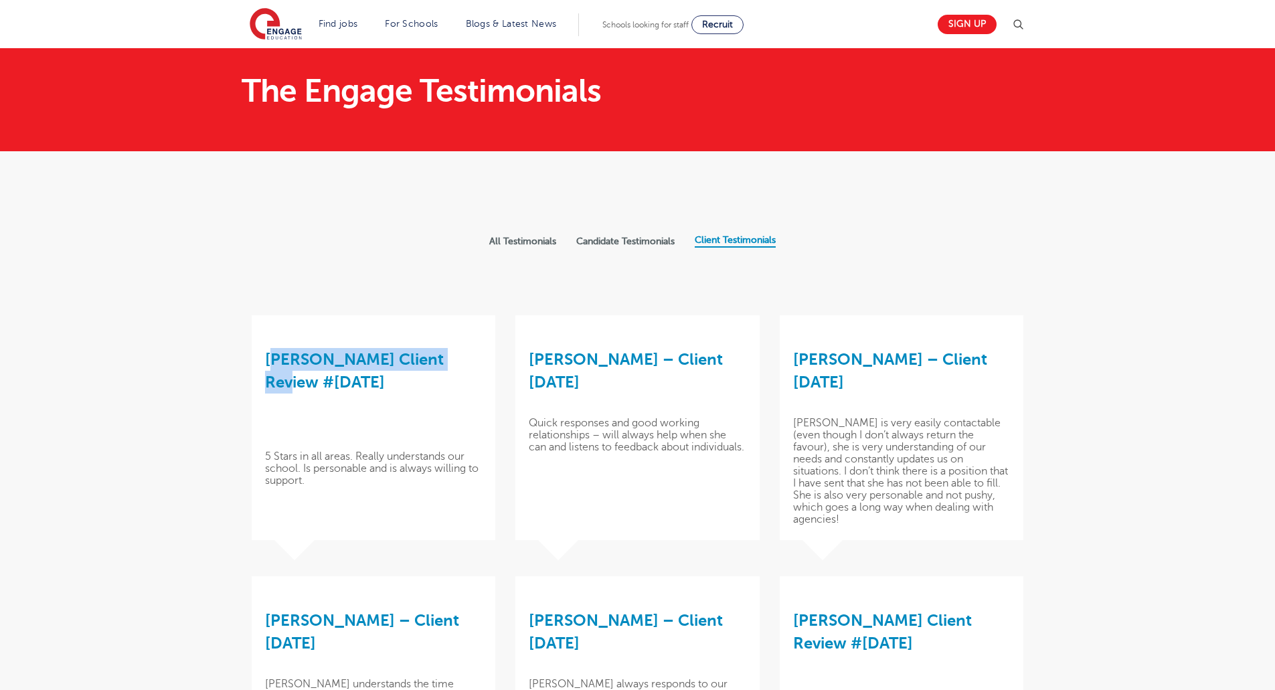
drag, startPoint x: 270, startPoint y: 359, endPoint x: 440, endPoint y: 356, distance: 170.0
click at [440, 356] on h3 "Alice King Client Review #5 – Mar 2025" at bounding box center [373, 370] width 217 height 48
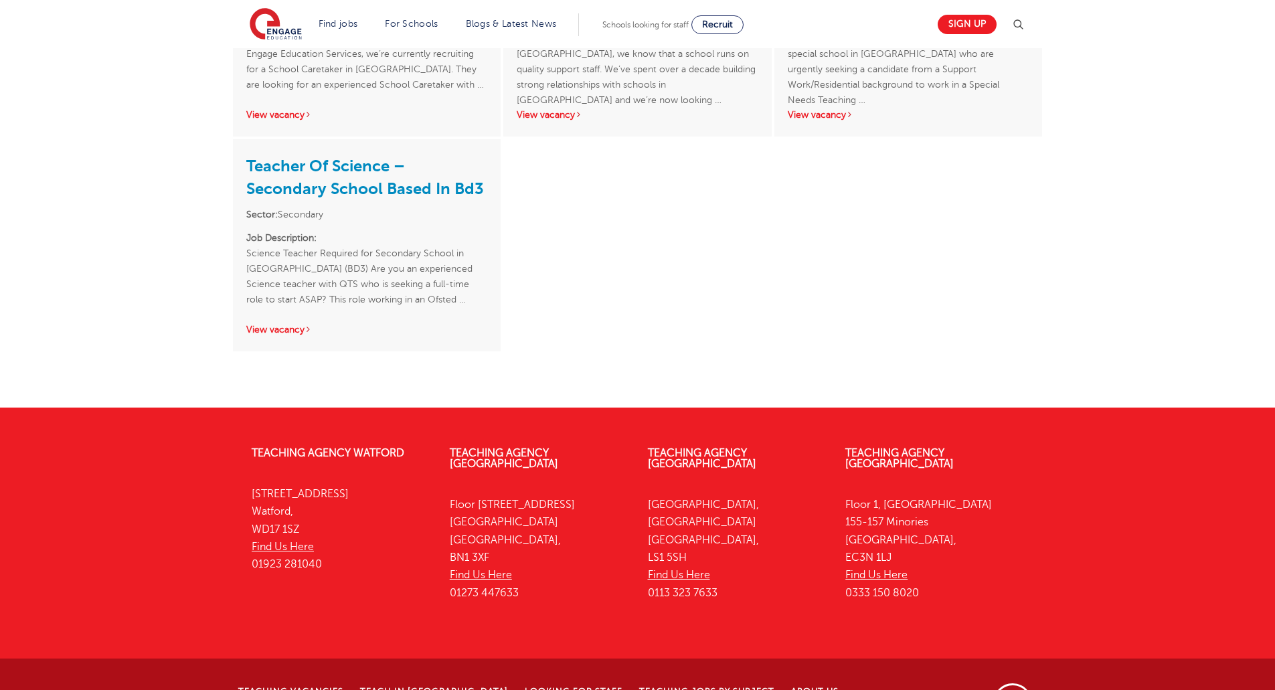
scroll to position [1709, 0]
